Goal: Task Accomplishment & Management: Manage account settings

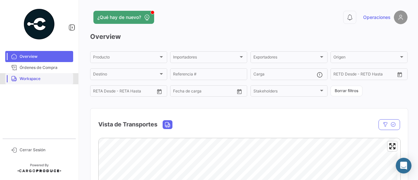
click at [32, 79] on span "Workspace" at bounding box center [45, 79] width 51 height 6
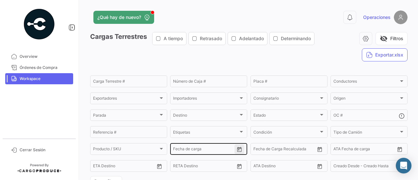
click at [239, 146] on button "Open calendar" at bounding box center [239, 149] width 10 height 10
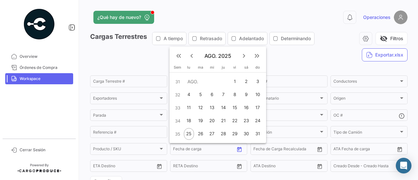
click at [199, 132] on div "26" at bounding box center [200, 134] width 10 height 12
type input "[DATE]"
click at [198, 133] on div "26" at bounding box center [200, 134] width 10 height 12
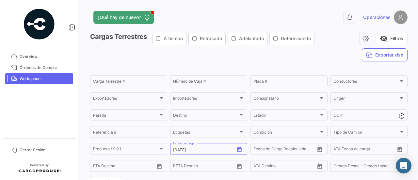
type input "[DATE]"
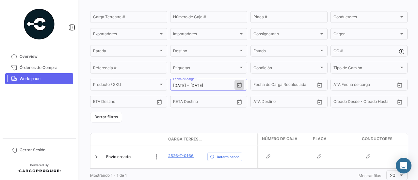
scroll to position [88, 0]
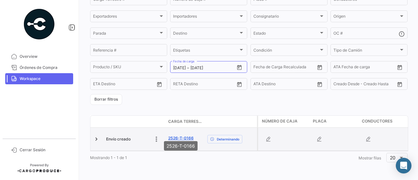
click at [181, 135] on link "2526-T-0166" at bounding box center [180, 138] width 25 height 6
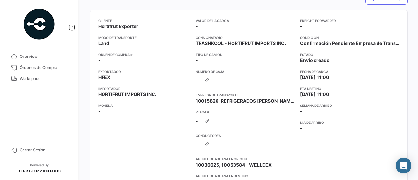
scroll to position [117, 0]
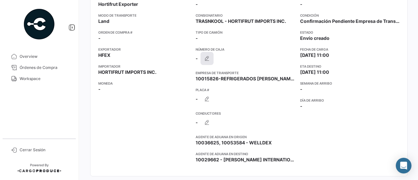
click at [206, 58] on icon "button" at bounding box center [207, 58] width 7 height 7
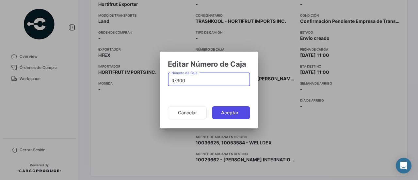
type input "R-300"
click at [231, 112] on button "Aceptar" at bounding box center [231, 112] width 38 height 13
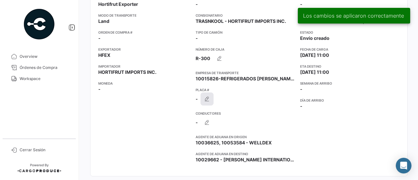
click at [206, 100] on icon "button" at bounding box center [207, 99] width 7 height 7
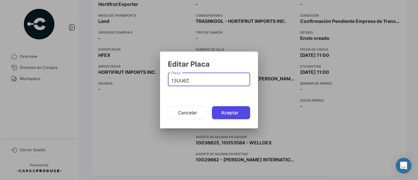
type input "13UU6Z"
click at [231, 113] on button "Aceptar" at bounding box center [231, 112] width 38 height 13
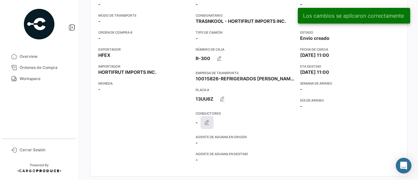
click at [207, 123] on icon "button" at bounding box center [207, 122] width 7 height 7
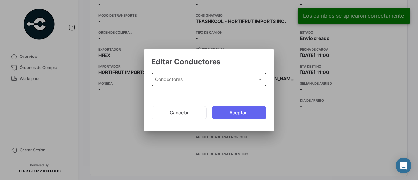
click at [203, 81] on div "Conductores" at bounding box center [206, 81] width 102 height 6
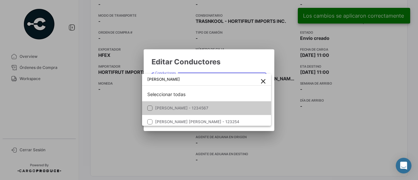
type input "[PERSON_NAME]"
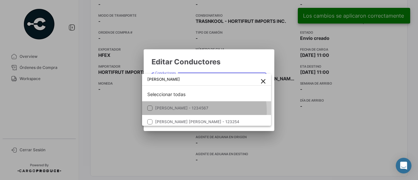
click at [191, 111] on mat-option "[PERSON_NAME] - 1234567" at bounding box center [206, 108] width 129 height 14
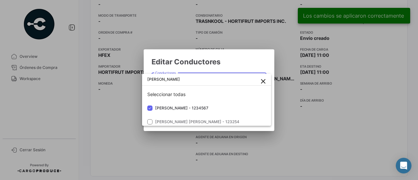
click at [267, 128] on div at bounding box center [209, 90] width 418 height 180
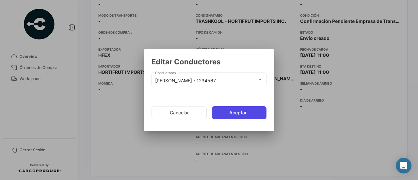
click at [243, 109] on button "Aceptar" at bounding box center [239, 112] width 55 height 13
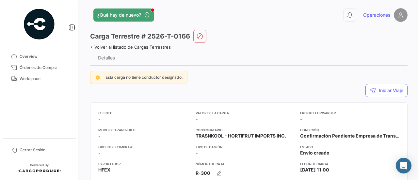
scroll to position [3, 0]
